Goal: Task Accomplishment & Management: Complete application form

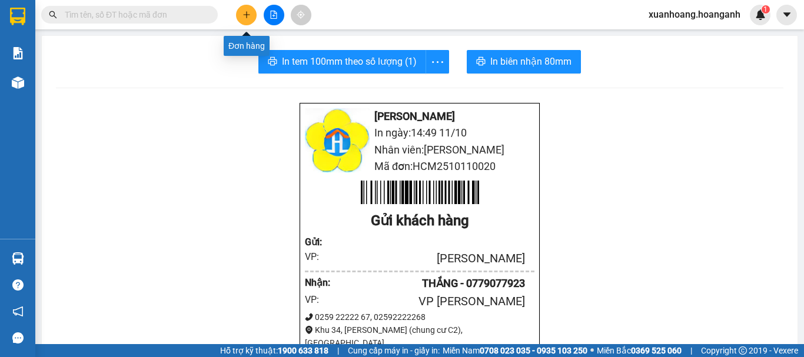
click at [238, 16] on button at bounding box center [246, 15] width 21 height 21
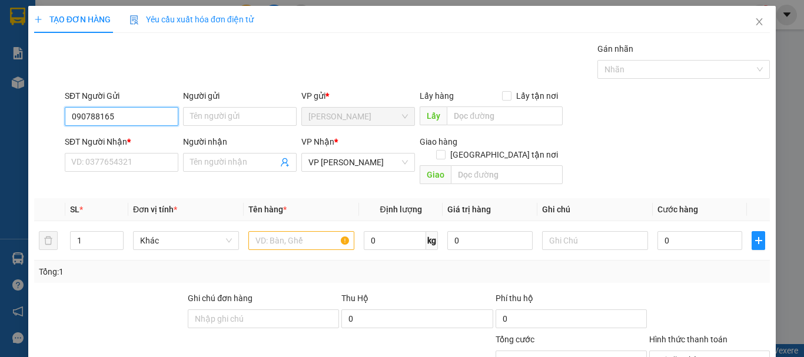
type input "0907881657"
click at [140, 135] on div "0907881657 - LAN HOÀI" at bounding box center [129, 140] width 116 height 13
type input "LAN HOÀI"
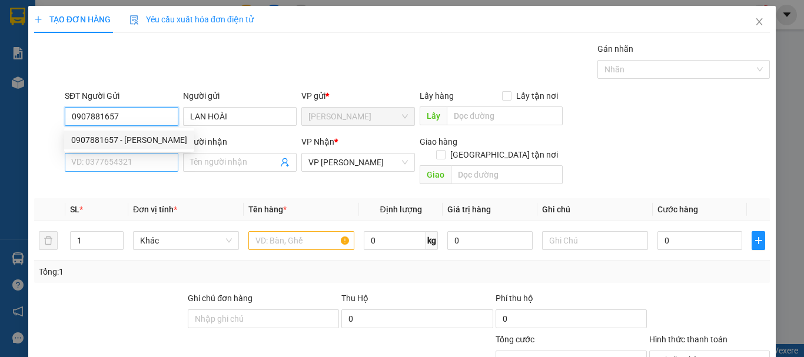
type input "150.000"
type input "0907881657"
click at [151, 161] on input "SĐT Người Nhận *" at bounding box center [122, 162] width 114 height 19
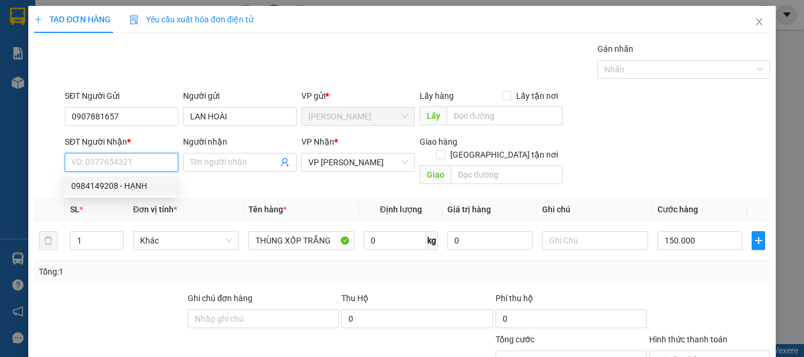
click at [134, 189] on div "0984149208 - HẠNH" at bounding box center [120, 186] width 98 height 13
type input "0984149208"
type input "HẠNH"
type input "VĨNH HẢO"
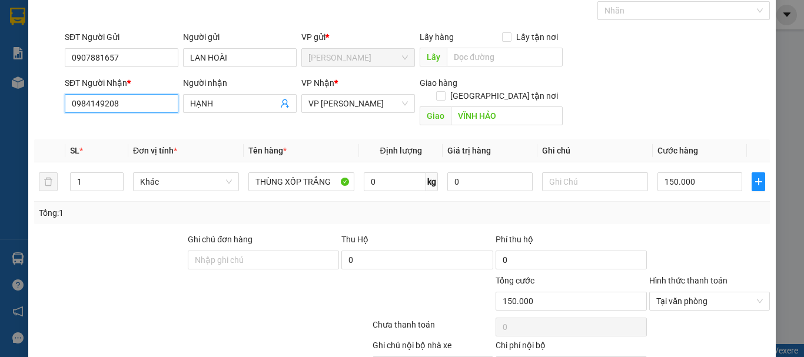
scroll to position [115, 0]
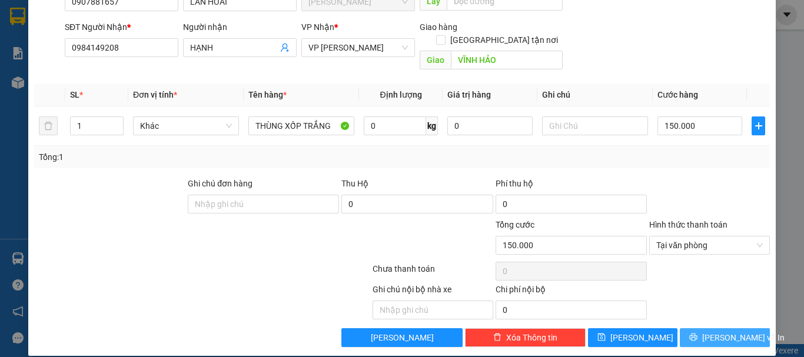
click at [707, 331] on span "Lưu và In" at bounding box center [743, 337] width 82 height 13
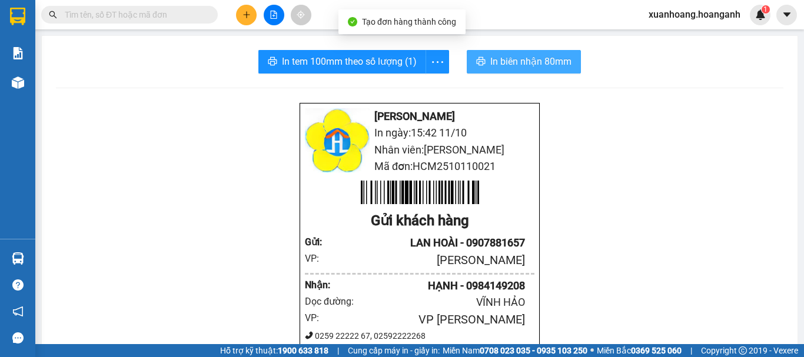
click at [515, 69] on span "In biên nhận 80mm" at bounding box center [530, 61] width 81 height 15
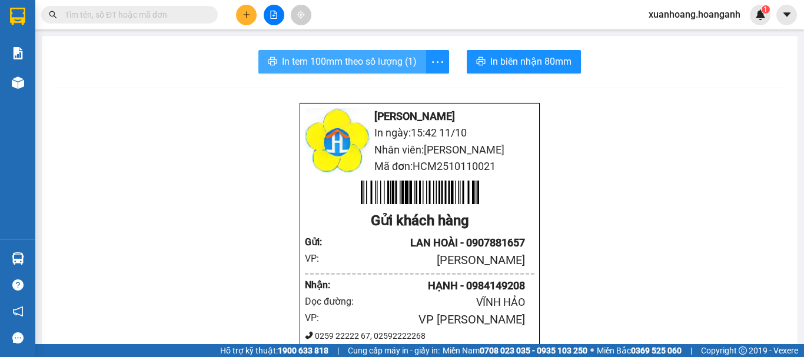
click at [376, 58] on span "In tem 100mm theo số lượng (1)" at bounding box center [349, 61] width 135 height 15
click at [339, 67] on span "In tem 100mm theo số lượng (1)" at bounding box center [349, 61] width 135 height 15
click at [363, 54] on span "In tem 100mm theo số lượng (1)" at bounding box center [349, 61] width 135 height 15
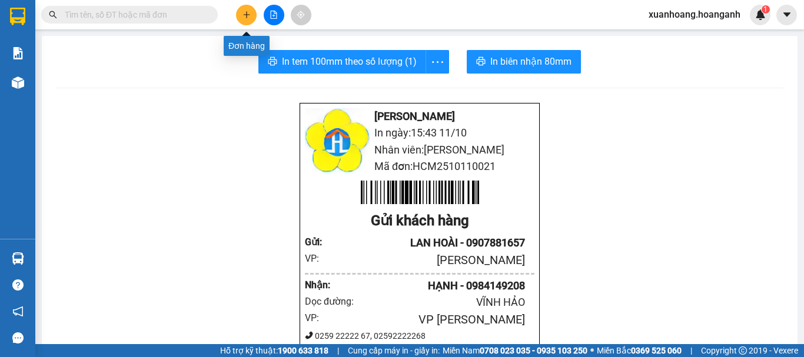
click at [243, 18] on icon "plus" at bounding box center [247, 15] width 8 height 8
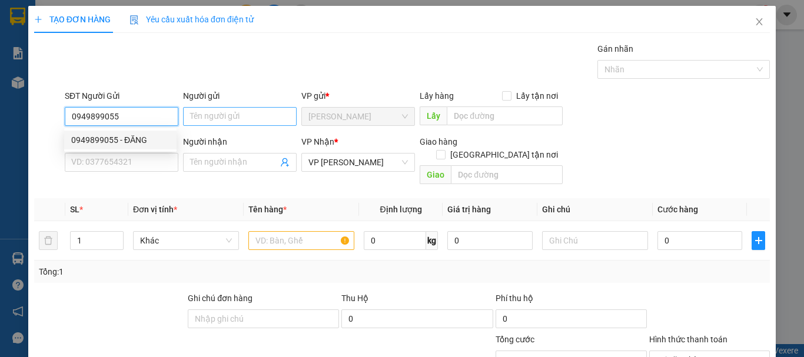
type input "0949899055"
click at [215, 115] on input "Người gửi" at bounding box center [240, 116] width 114 height 19
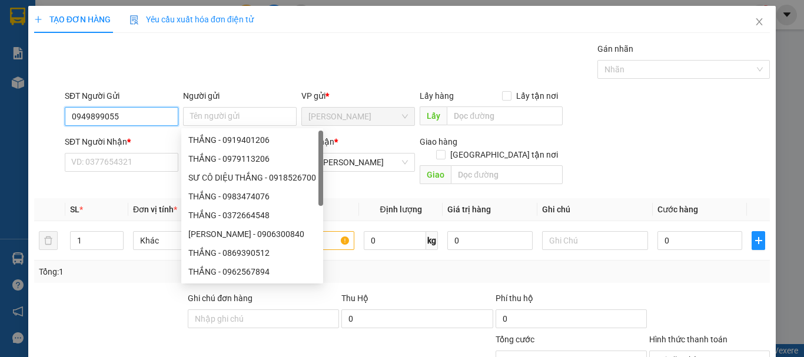
click at [145, 120] on input "0949899055" at bounding box center [122, 116] width 114 height 19
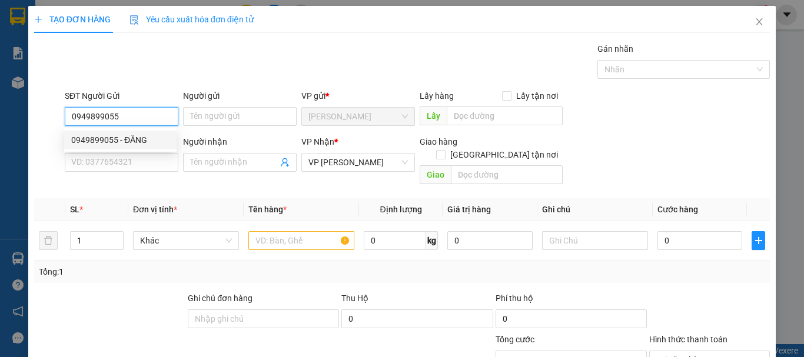
click at [142, 137] on div "0949899055 - ĐĂNG" at bounding box center [120, 140] width 98 height 13
type input "ĐĂNG"
type input "40.000"
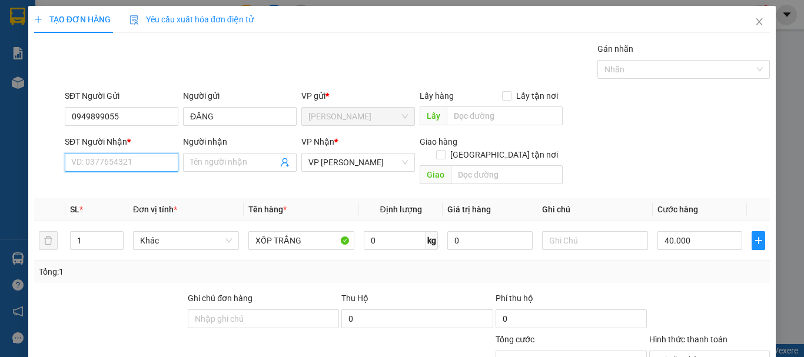
click at [142, 161] on input "SĐT Người Nhận *" at bounding box center [122, 162] width 114 height 19
click at [134, 183] on div "0949749055 - NGUYỆT" at bounding box center [120, 186] width 98 height 13
type input "0949749055"
type input "NGUYỆT"
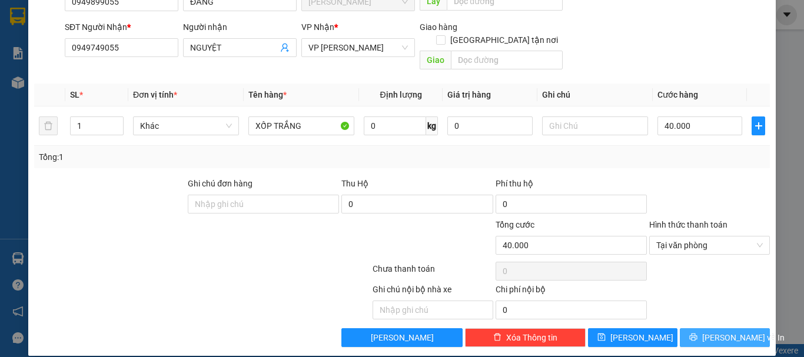
click at [745, 329] on button "Lưu và In" at bounding box center [725, 338] width 90 height 19
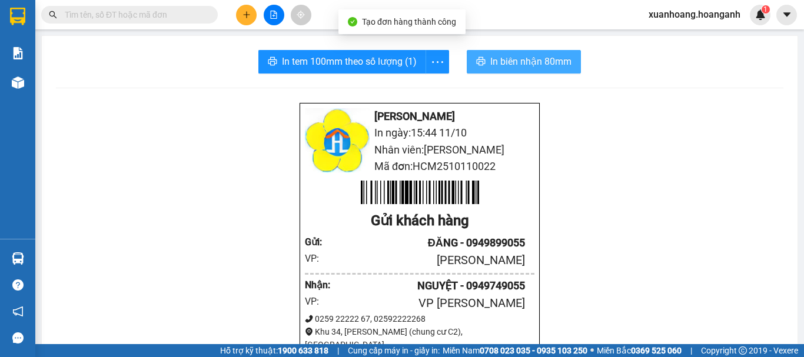
click at [542, 73] on button "In biên nhận 80mm" at bounding box center [524, 62] width 114 height 24
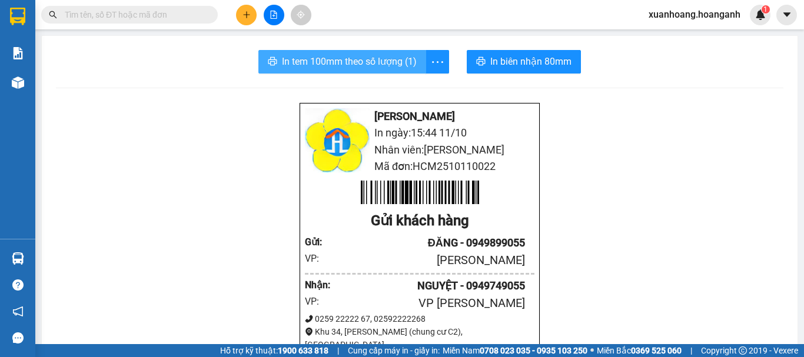
click at [402, 53] on button "In tem 100mm theo số lượng (1)" at bounding box center [342, 62] width 168 height 24
click at [186, 13] on input "text" at bounding box center [134, 14] width 139 height 13
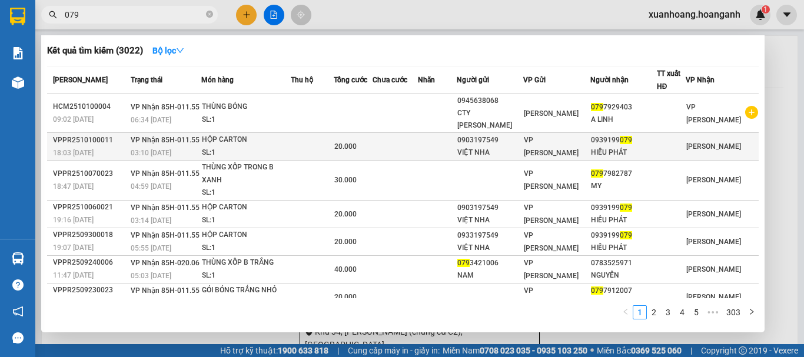
type input "079"
click at [211, 147] on div "SL: 1" at bounding box center [246, 153] width 88 height 13
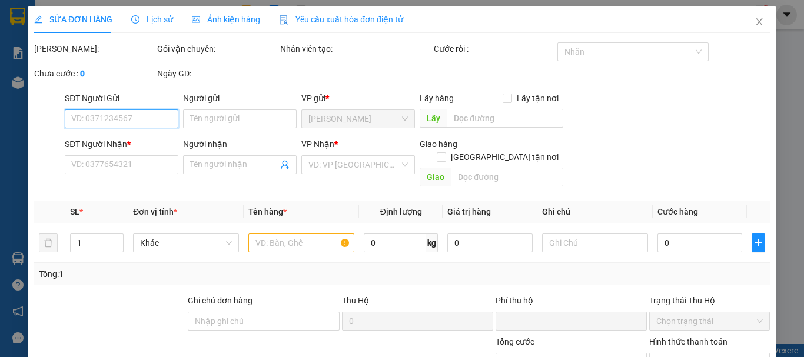
type input "0903197549"
type input "VIỆT NHA"
type input "0939199079"
type input "HIẾU PHÁT"
type input "0"
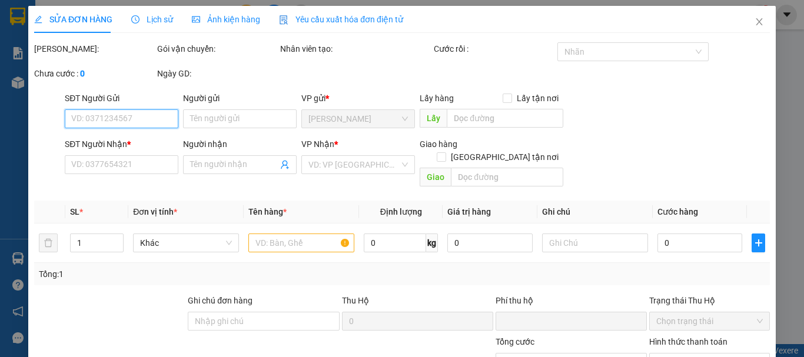
type input "20.000"
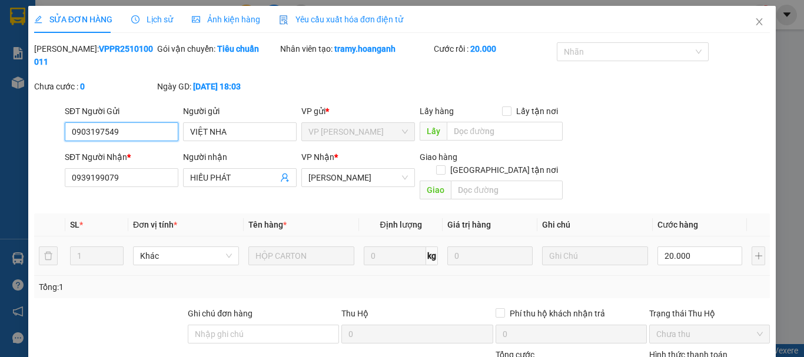
scroll to position [117, 0]
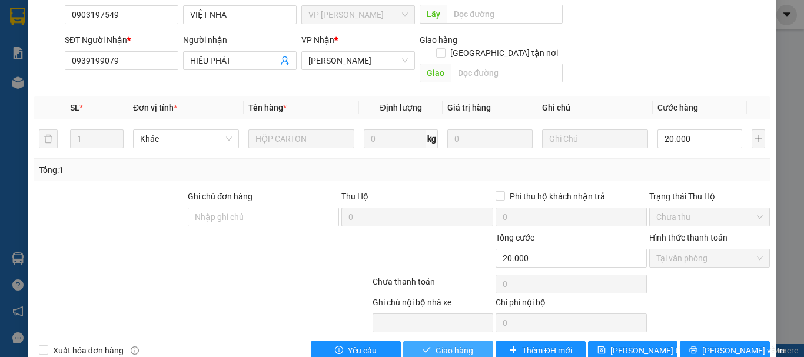
click at [457, 344] on span "Giao hàng" at bounding box center [455, 350] width 38 height 13
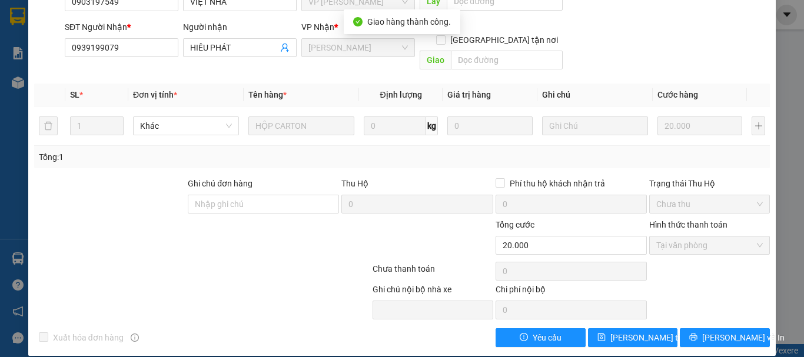
scroll to position [0, 0]
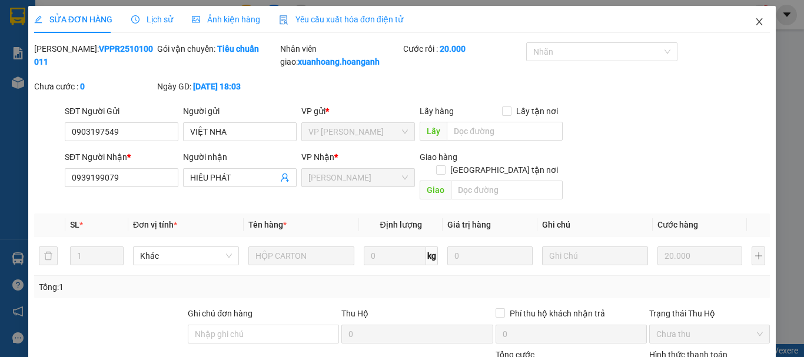
click at [755, 22] on icon "close" at bounding box center [759, 21] width 9 height 9
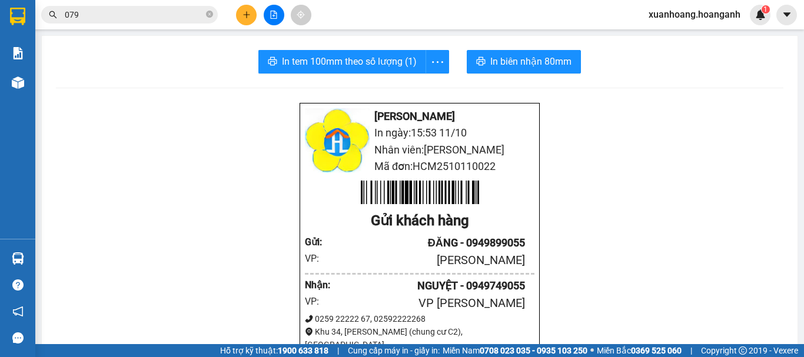
click at [244, 13] on icon "plus" at bounding box center [247, 15] width 8 height 8
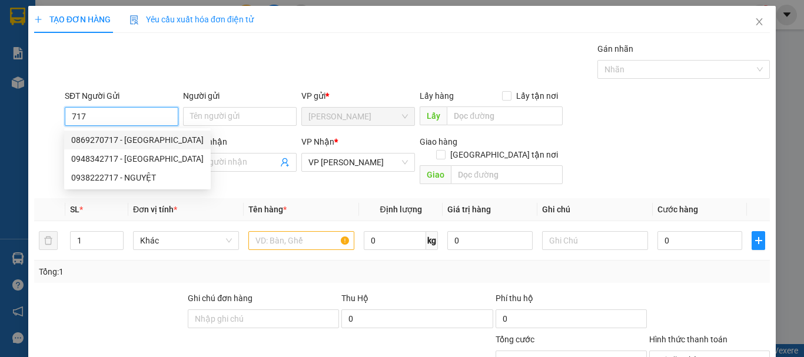
click at [131, 139] on div "0869270717 - CRETA" at bounding box center [137, 140] width 132 height 13
type input "0869270717"
type input "[GEOGRAPHIC_DATA]"
type input "40.000"
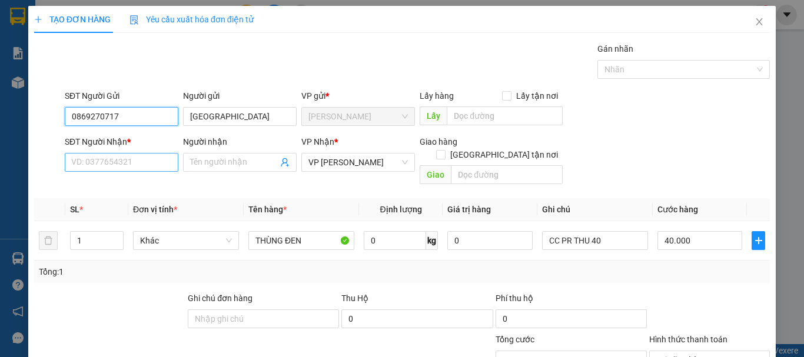
type input "0869270717"
click at [135, 158] on input "SĐT Người Nhận *" at bounding box center [122, 162] width 114 height 19
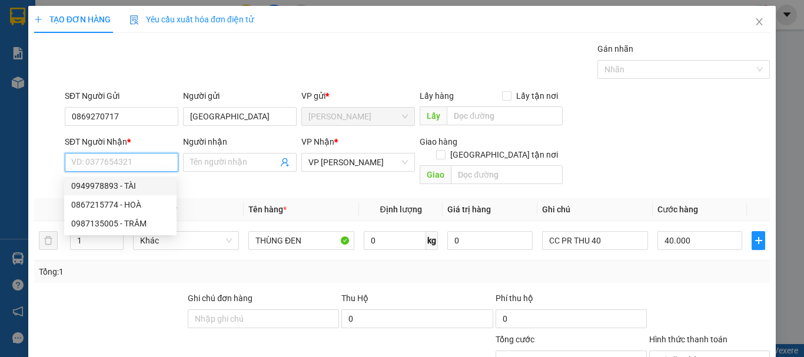
click at [140, 184] on div "0949978893 - TÀI" at bounding box center [120, 186] width 98 height 13
type input "0949978893"
type input "TÀI"
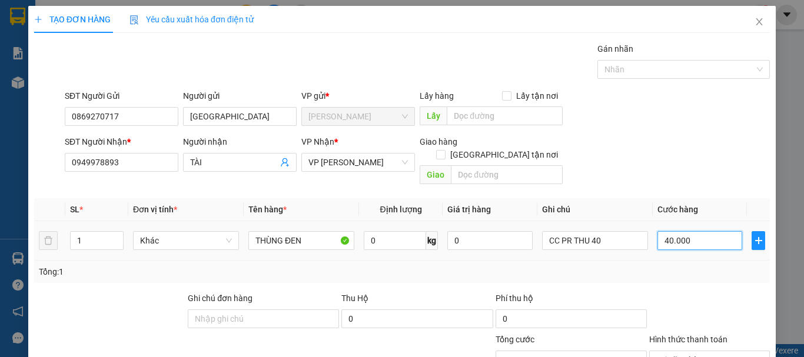
click at [709, 231] on input "40.000" at bounding box center [700, 240] width 85 height 19
type input "0"
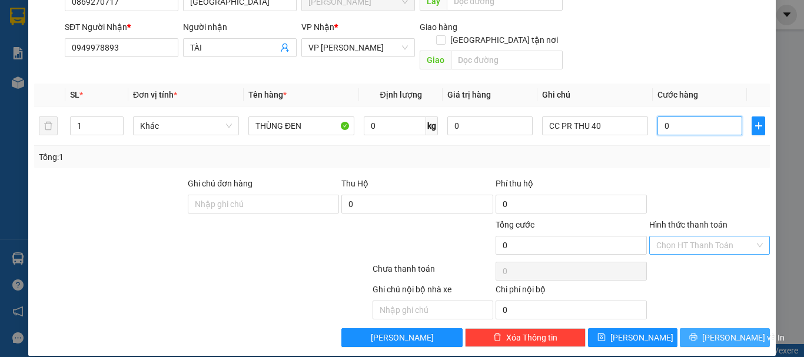
type input "0"
click at [727, 331] on span "Lưu và In" at bounding box center [743, 337] width 82 height 13
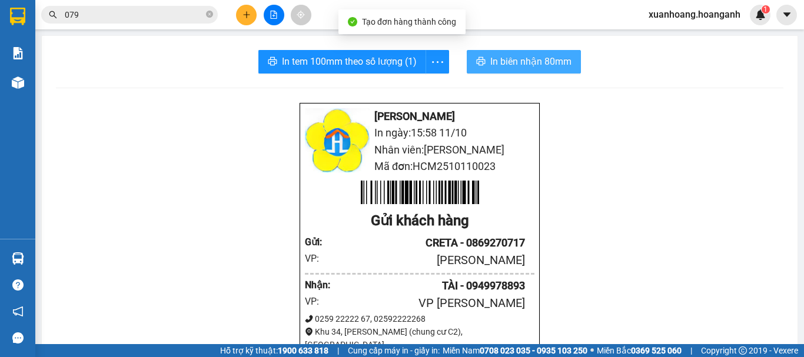
click at [528, 65] on span "In biên nhận 80mm" at bounding box center [530, 61] width 81 height 15
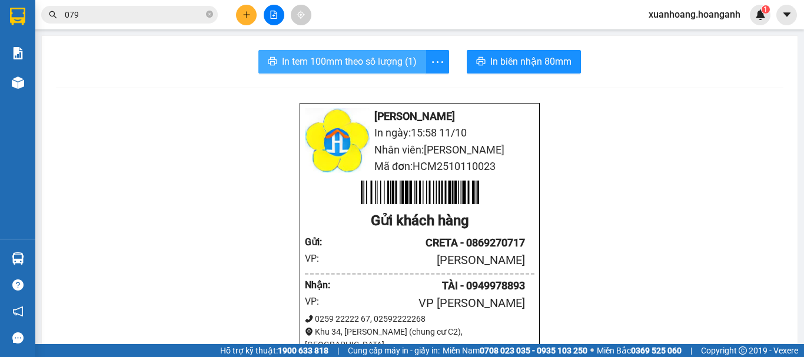
click at [368, 61] on span "In tem 100mm theo số lượng (1)" at bounding box center [349, 61] width 135 height 15
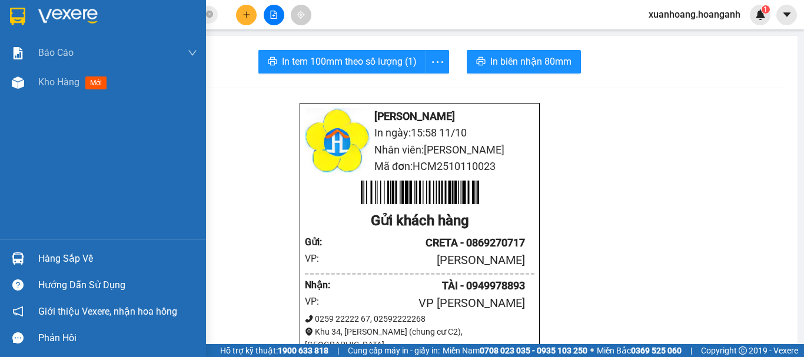
click at [17, 16] on img at bounding box center [17, 17] width 15 height 18
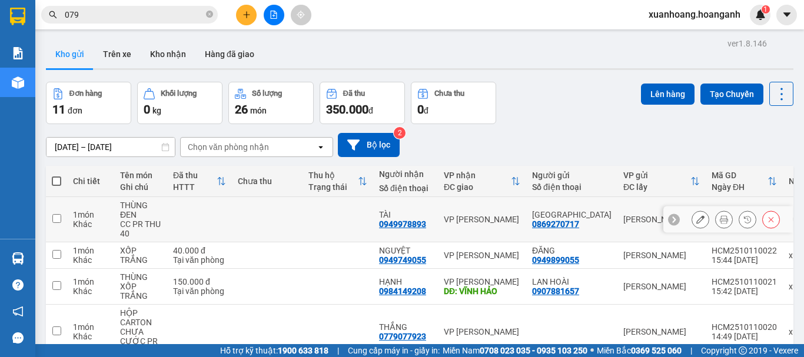
click at [697, 220] on icon at bounding box center [701, 219] width 8 height 8
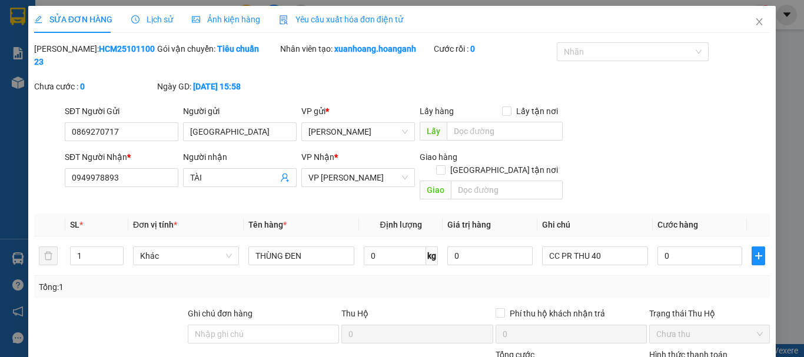
type input "0869270717"
type input "[GEOGRAPHIC_DATA]"
type input "0949978893"
type input "TÀI"
type input "0"
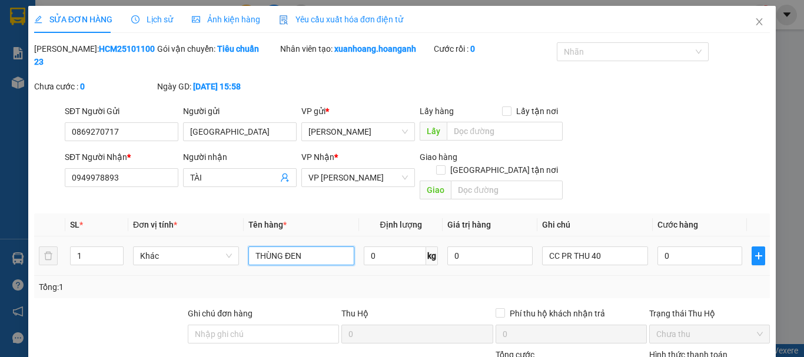
click at [329, 247] on input "THÙNG ĐEN" at bounding box center [301, 256] width 106 height 19
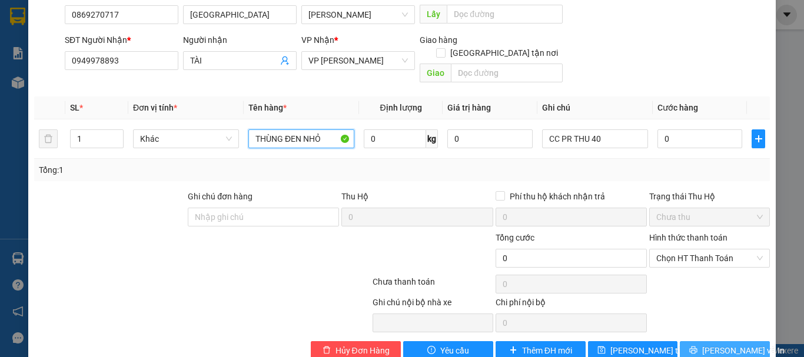
type input "THÙNG ĐEN NHỎ"
click at [696, 346] on icon "printer" at bounding box center [693, 350] width 8 height 8
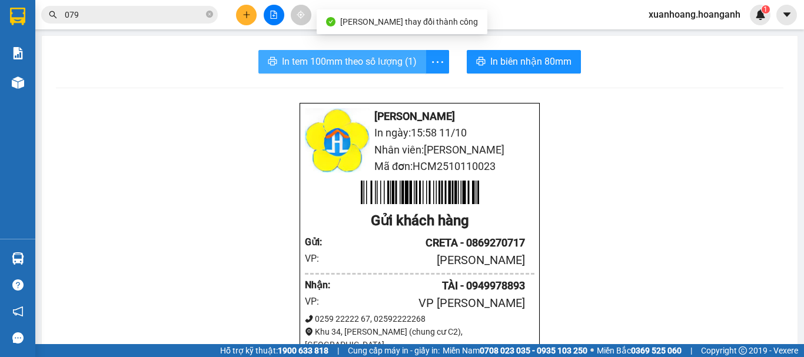
click at [374, 64] on span "In tem 100mm theo số lượng (1)" at bounding box center [349, 61] width 135 height 15
